Goal: Task Accomplishment & Management: Check status

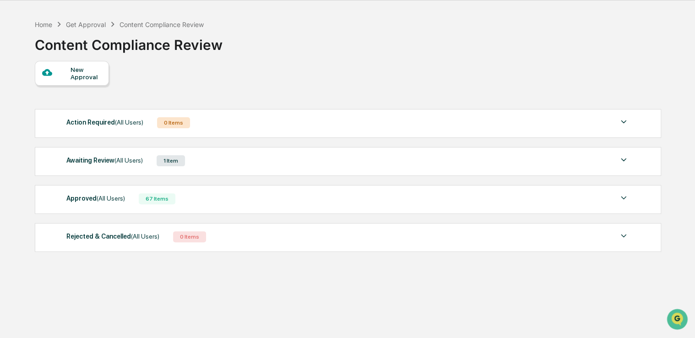
scroll to position [43, 0]
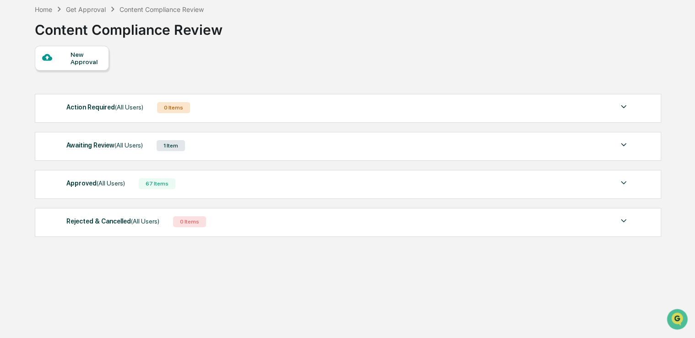
click at [110, 141] on div "Awaiting Review (All Users)" at bounding box center [104, 145] width 76 height 12
